Goal: Task Accomplishment & Management: Manage account settings

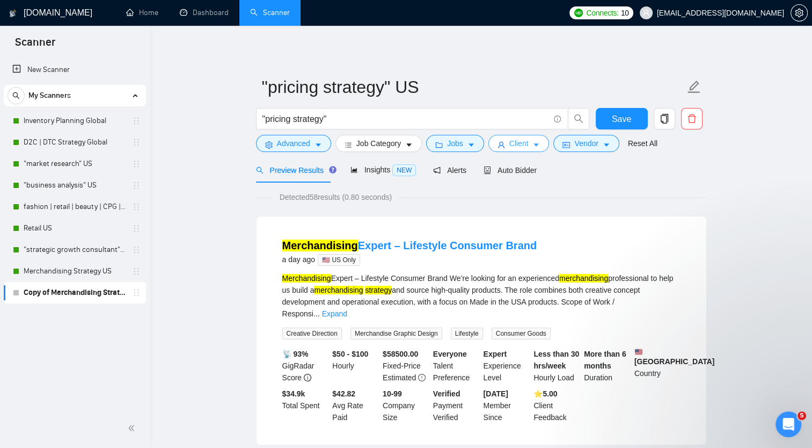
click at [534, 143] on icon "caret-down" at bounding box center [536, 145] width 8 height 8
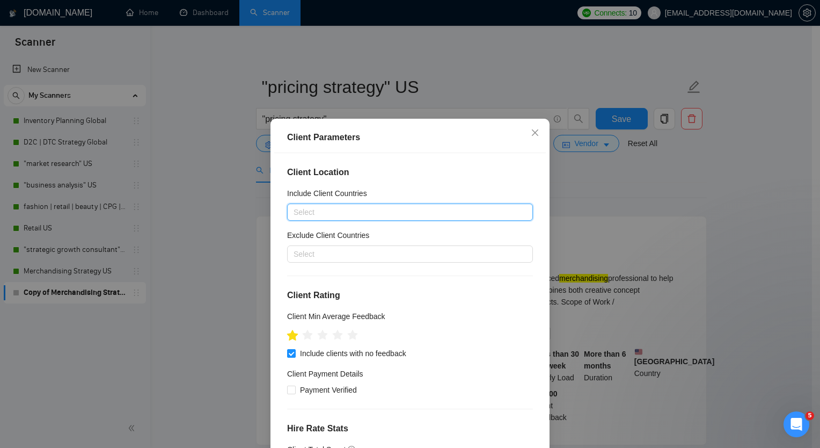
click at [292, 335] on icon "star" at bounding box center [292, 335] width 11 height 11
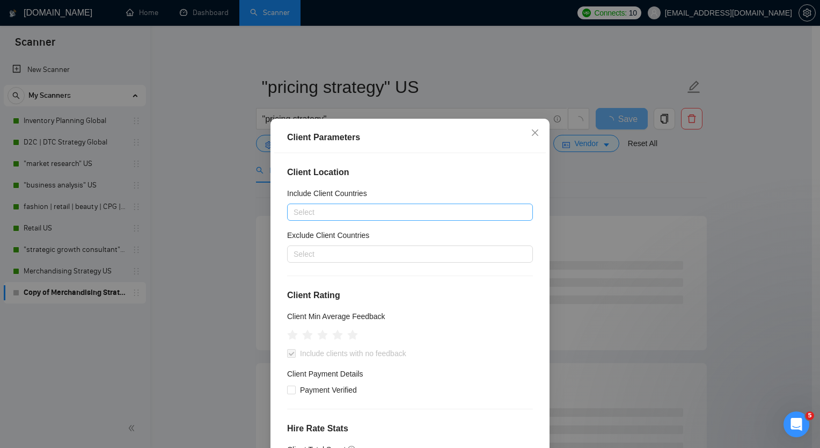
click at [181, 261] on div "Client Parameters Client Location Include Client Countries Select Exclude Clien…" at bounding box center [410, 224] width 820 height 448
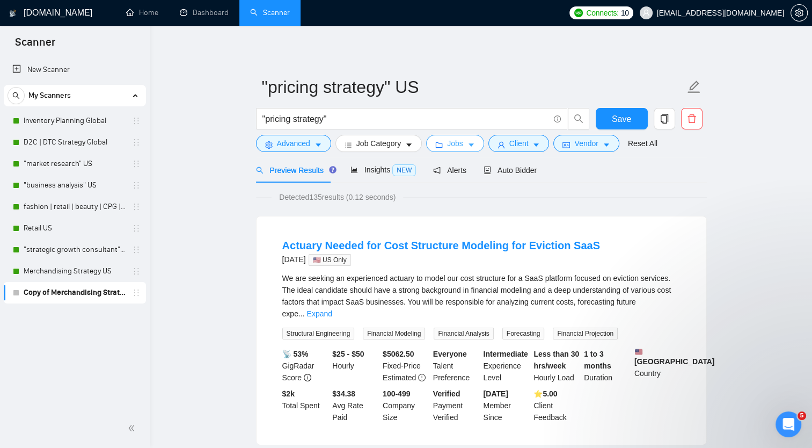
click at [471, 145] on button "Jobs" at bounding box center [455, 143] width 58 height 17
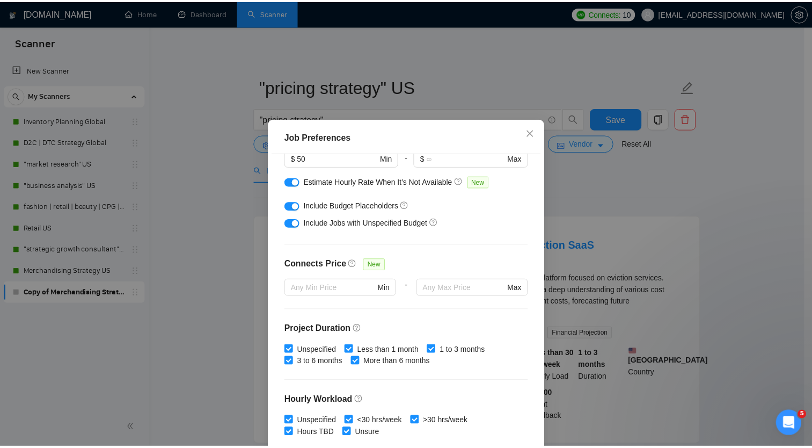
scroll to position [291, 0]
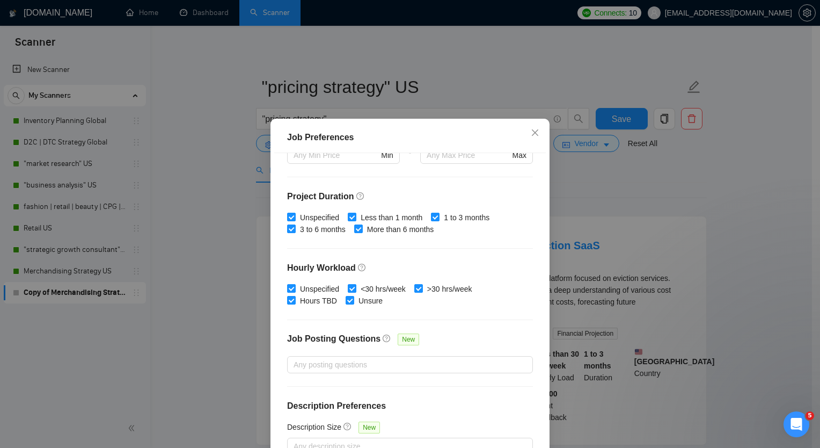
click at [624, 121] on div "Job Preferences Budget Project Type All Fixed Price Hourly Rate Fixed Price Bud…" at bounding box center [410, 224] width 820 height 448
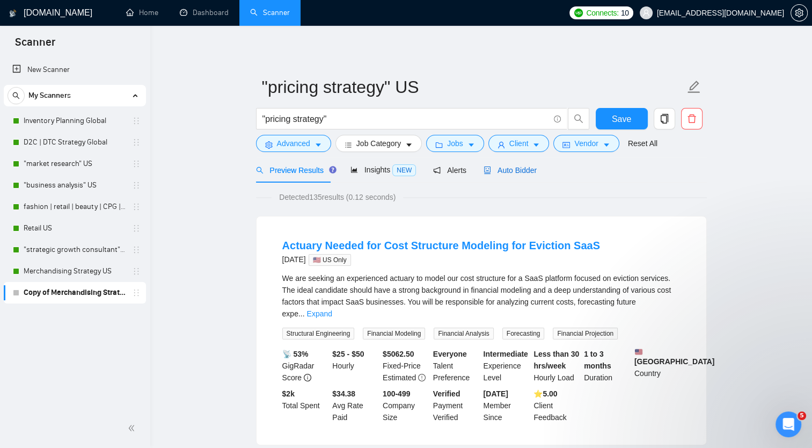
click at [515, 169] on span "Auto Bidder" at bounding box center [510, 170] width 53 height 9
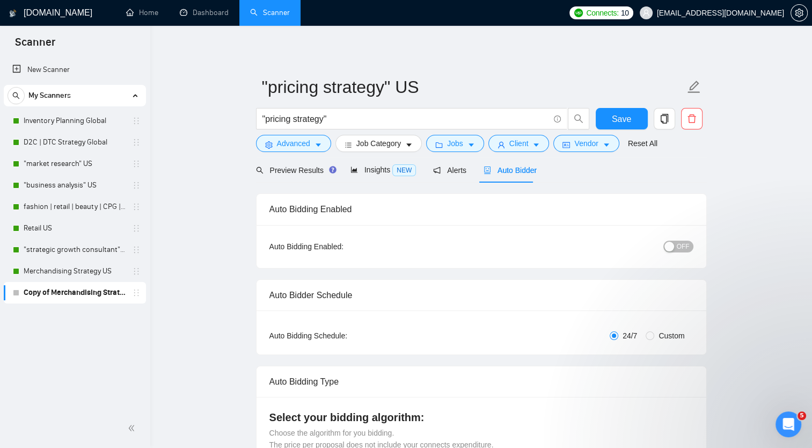
click at [674, 247] on div "button" at bounding box center [670, 247] width 10 height 10
click at [614, 126] on button "Save" at bounding box center [622, 118] width 52 height 21
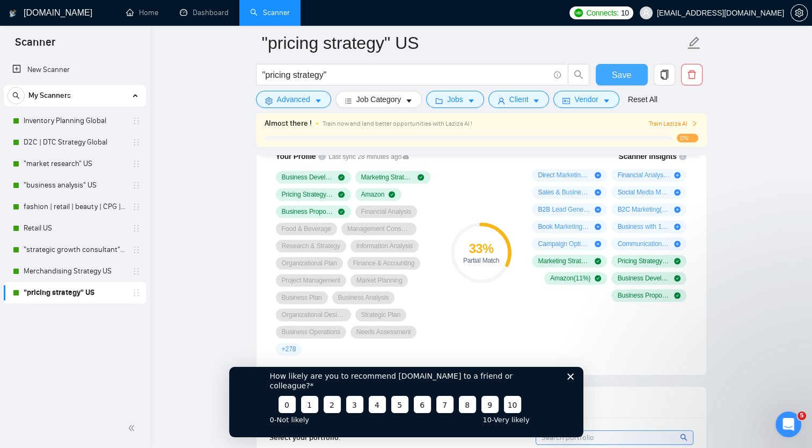
scroll to position [751, 0]
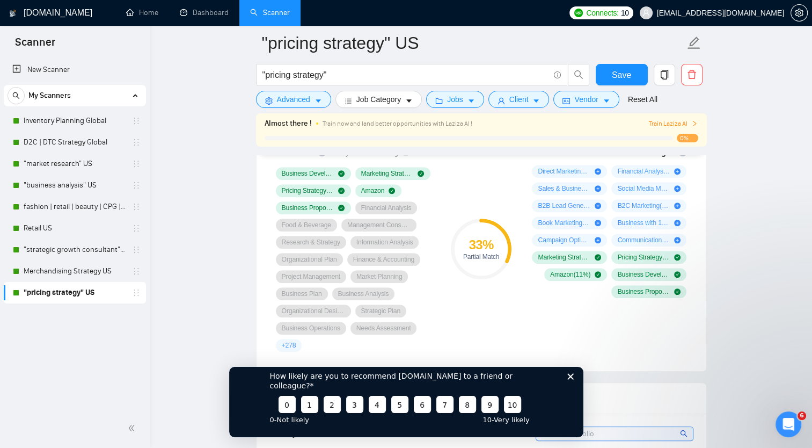
drag, startPoint x: 568, startPoint y: 384, endPoint x: 793, endPoint y: 747, distance: 426.9
click at [568, 379] on icon "Close survey" at bounding box center [570, 376] width 6 height 6
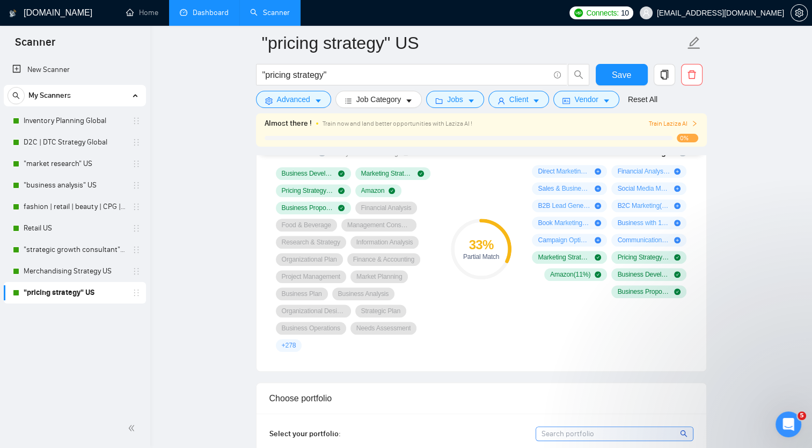
click at [198, 16] on link "Dashboard" at bounding box center [204, 12] width 49 height 9
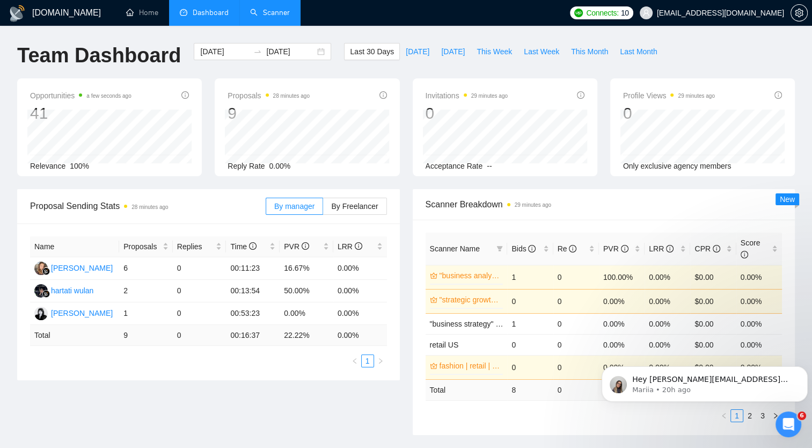
click at [272, 13] on link "Scanner" at bounding box center [270, 12] width 40 height 9
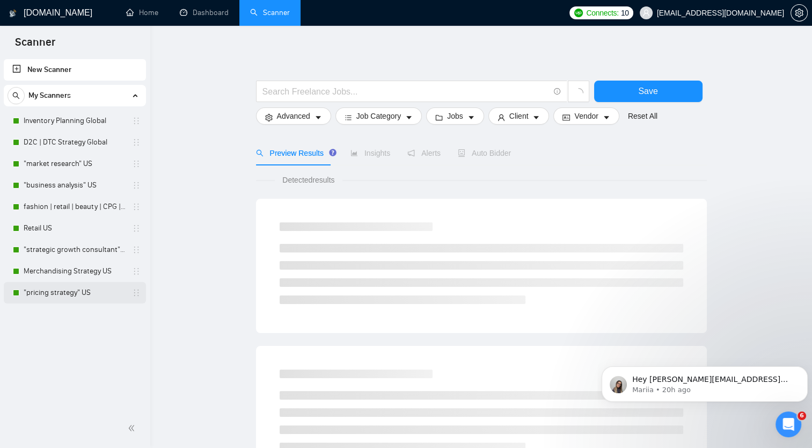
click at [71, 293] on link ""pricing strategy" US" at bounding box center [75, 292] width 102 height 21
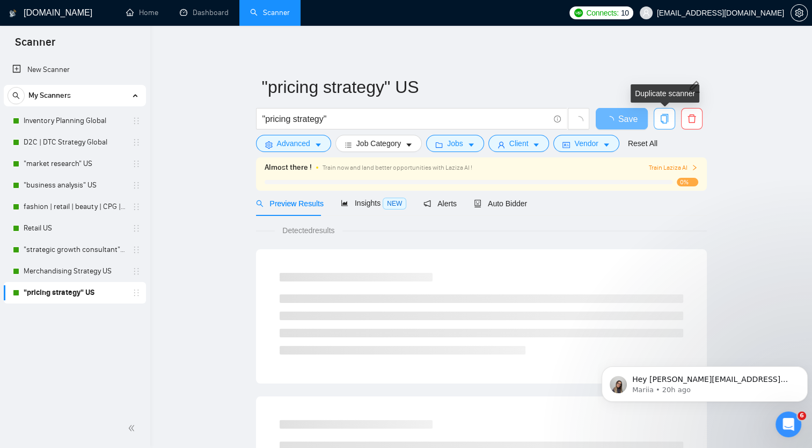
click at [664, 118] on icon "copy" at bounding box center [665, 119] width 10 height 10
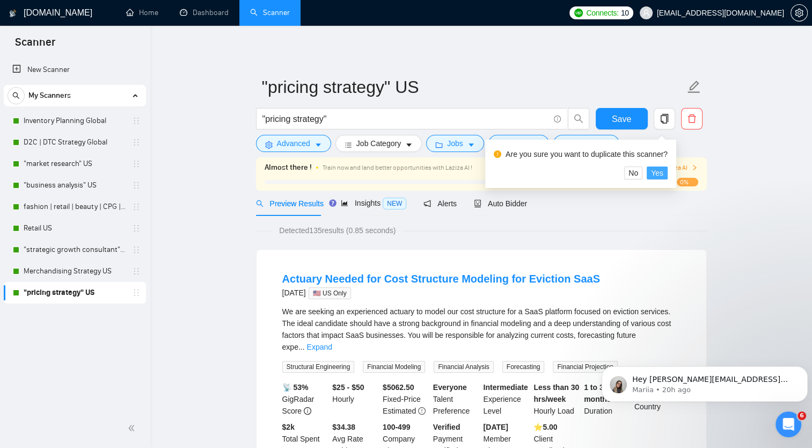
click at [660, 172] on span "Yes" at bounding box center [657, 173] width 12 height 12
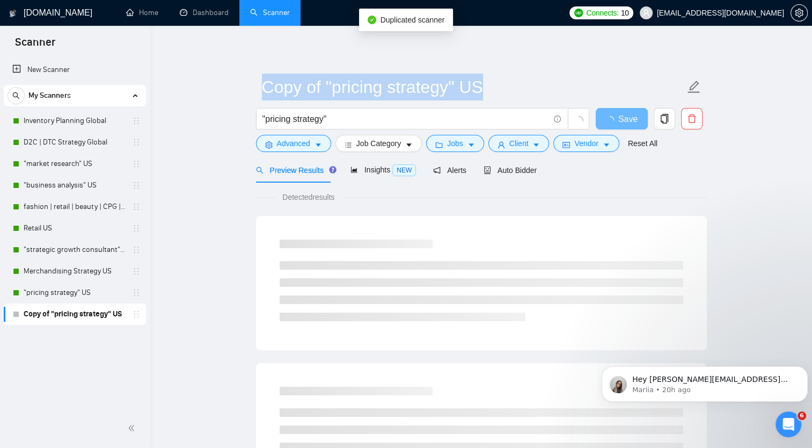
drag, startPoint x: 353, startPoint y: 119, endPoint x: 217, endPoint y: 119, distance: 135.8
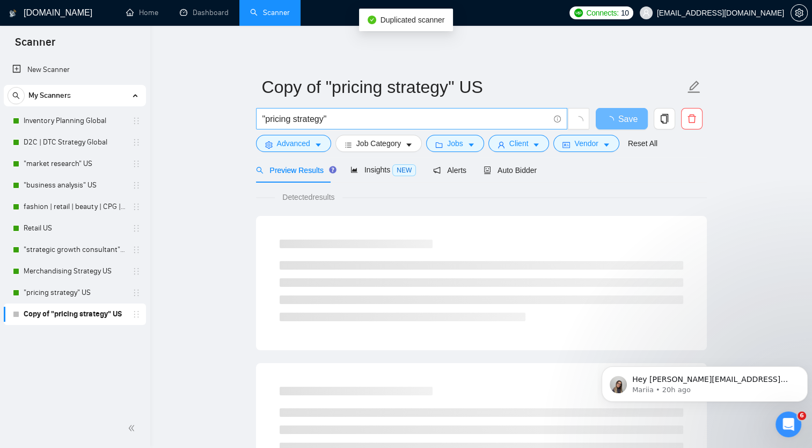
drag, startPoint x: 217, startPoint y: 119, endPoint x: 328, endPoint y: 119, distance: 110.6
click at [328, 119] on input ""pricing strategy"" at bounding box center [405, 118] width 287 height 13
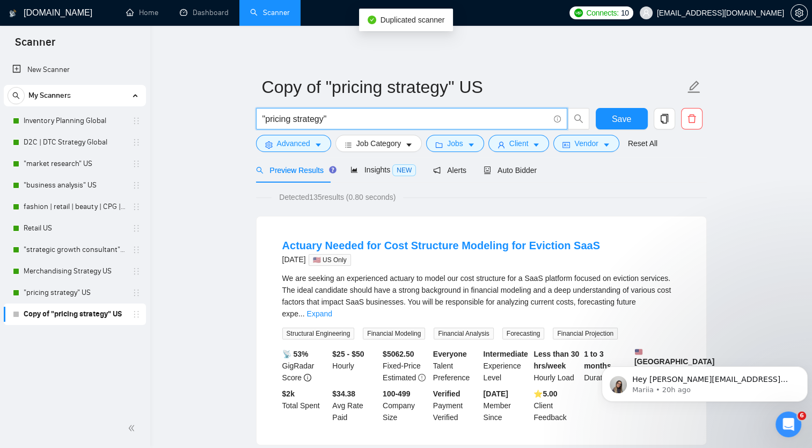
drag, startPoint x: 338, startPoint y: 120, endPoint x: 228, endPoint y: 116, distance: 110.6
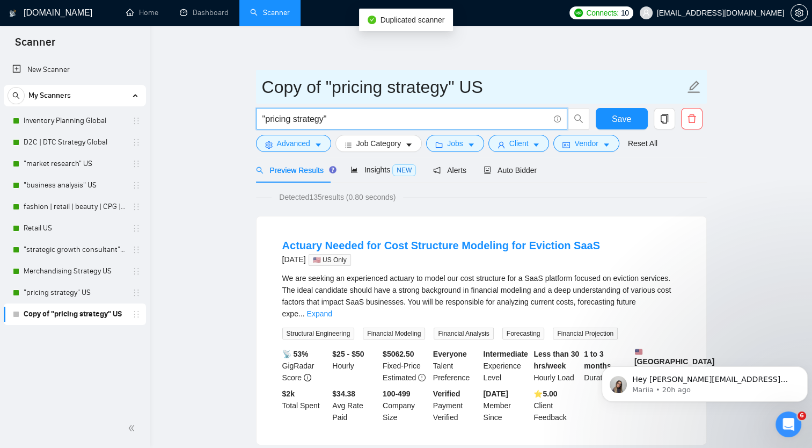
paste input "consumer brands"
type input ""consumer brands""
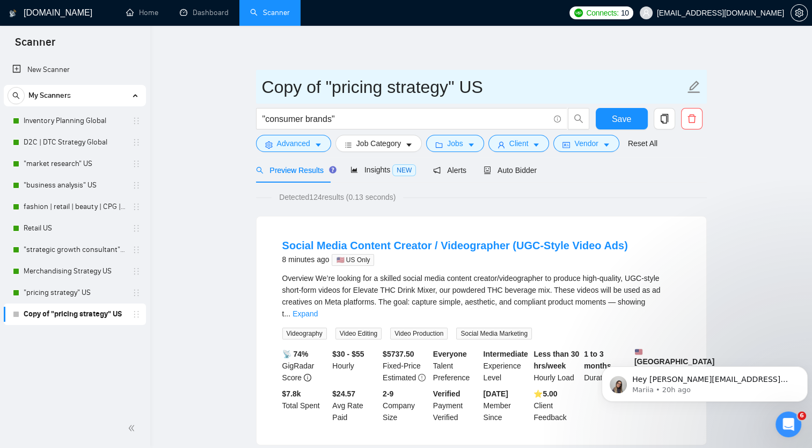
drag, startPoint x: 266, startPoint y: 89, endPoint x: 465, endPoint y: 85, distance: 198.6
click at [465, 85] on input "Copy of "pricing strategy" US" at bounding box center [473, 87] width 423 height 27
paste input ""consumer brands"
type input ""consumer brands" US"
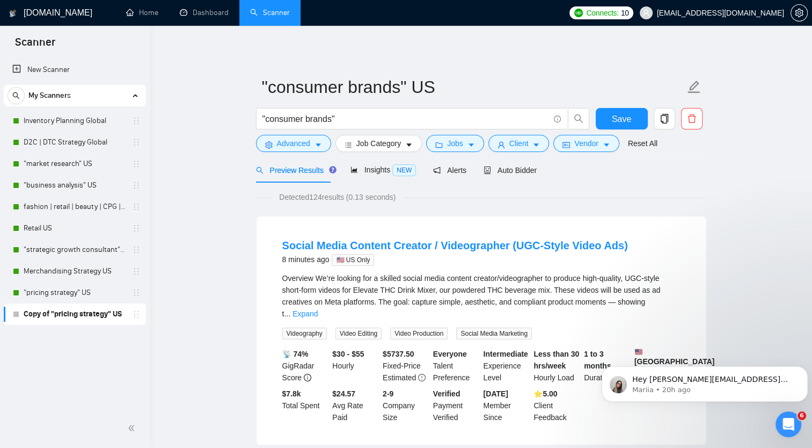
click at [617, 121] on span "Save" at bounding box center [621, 118] width 19 height 13
click at [618, 119] on span "Save" at bounding box center [621, 118] width 19 height 13
click at [512, 173] on span "Auto Bidder" at bounding box center [510, 170] width 53 height 9
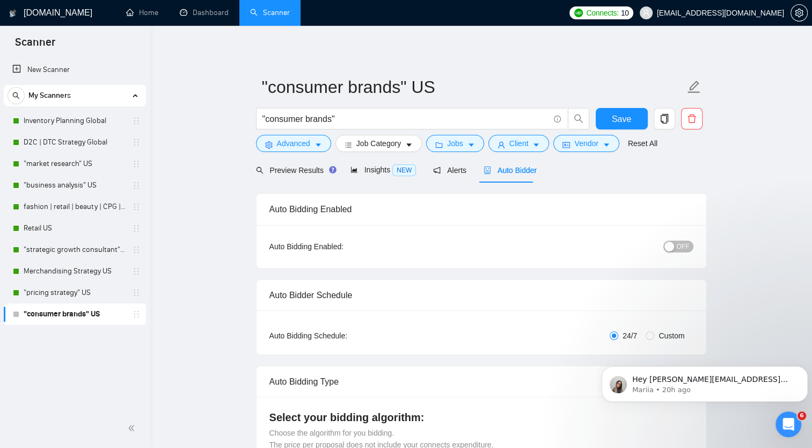
click at [686, 245] on span "OFF" at bounding box center [683, 246] width 13 height 12
click at [610, 121] on button "Save" at bounding box center [622, 118] width 52 height 21
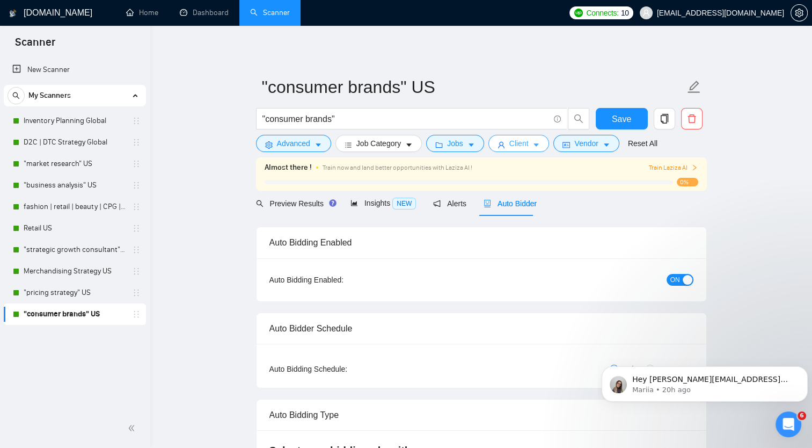
click at [509, 143] on span "Client" at bounding box center [518, 143] width 19 height 12
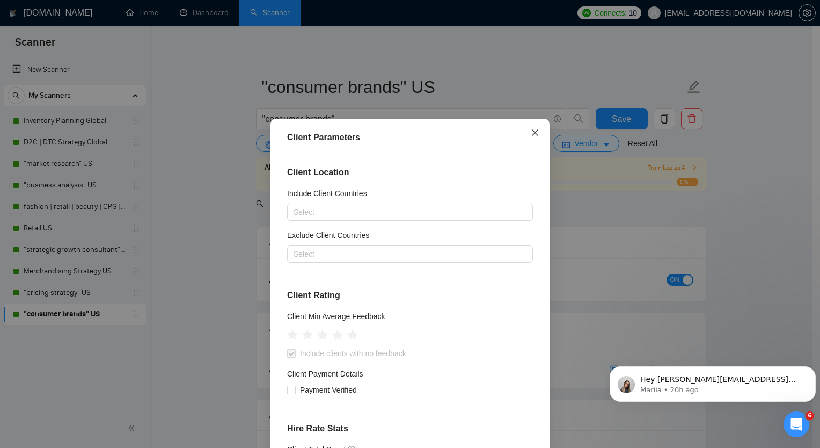
click at [532, 132] on icon "close" at bounding box center [535, 132] width 6 height 6
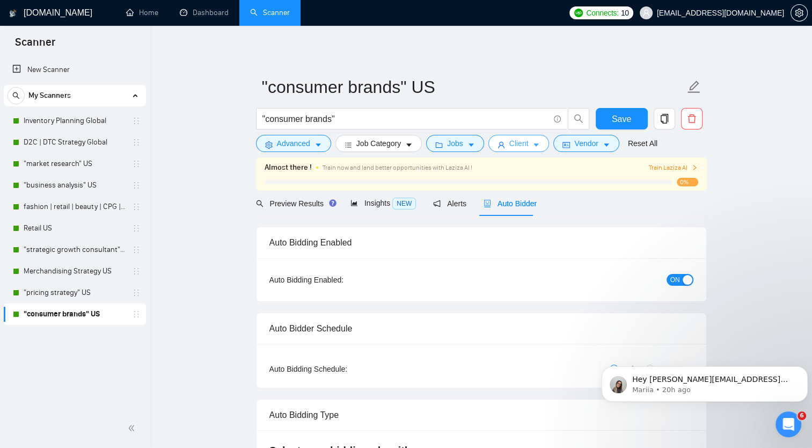
click at [503, 147] on button "Client" at bounding box center [518, 143] width 61 height 17
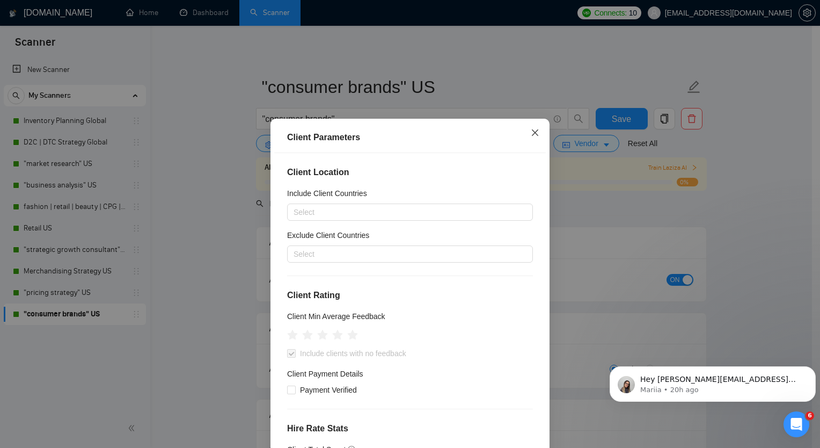
click at [531, 135] on icon "close" at bounding box center [535, 132] width 9 height 9
